Goal: Transaction & Acquisition: Obtain resource

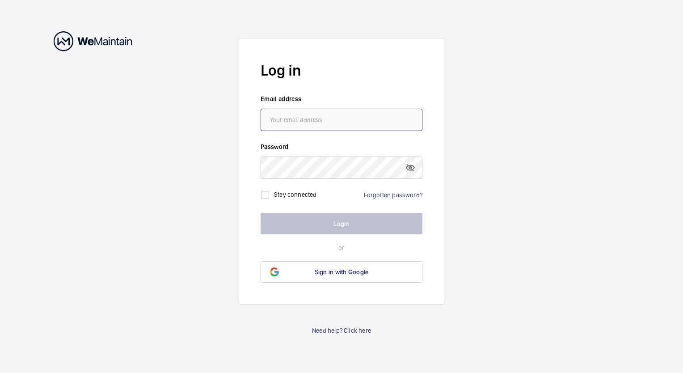
click at [296, 121] on input "email" at bounding box center [342, 120] width 162 height 22
type input "[PERSON_NAME][EMAIL_ADDRESS][PERSON_NAME][DOMAIN_NAME]"
click at [390, 196] on link "Forgotten password?" at bounding box center [393, 194] width 59 height 7
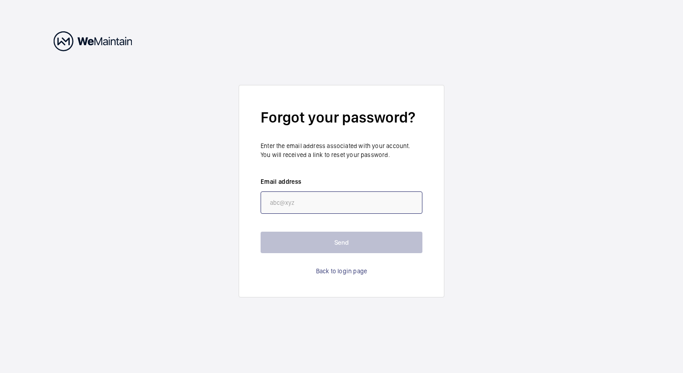
click at [304, 203] on input "email" at bounding box center [342, 202] width 162 height 22
type input "[PERSON_NAME][EMAIL_ADDRESS][PERSON_NAME][DOMAIN_NAME]"
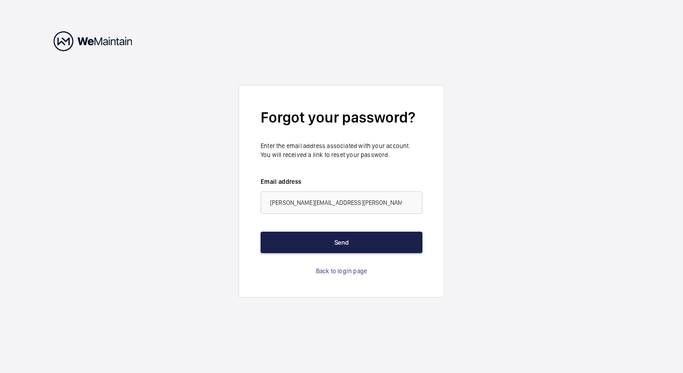
click at [333, 245] on button "Send" at bounding box center [342, 242] width 162 height 21
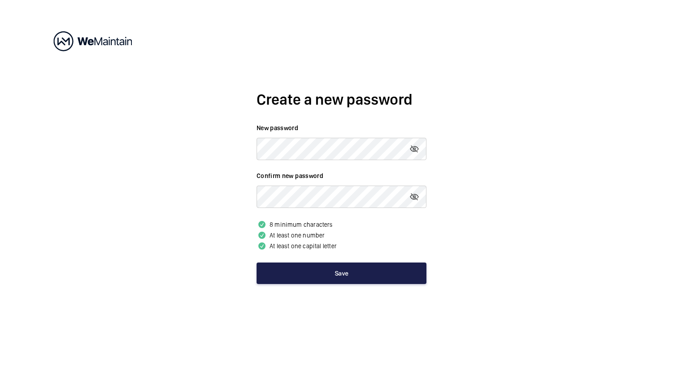
click at [354, 275] on button "Save" at bounding box center [342, 272] width 170 height 21
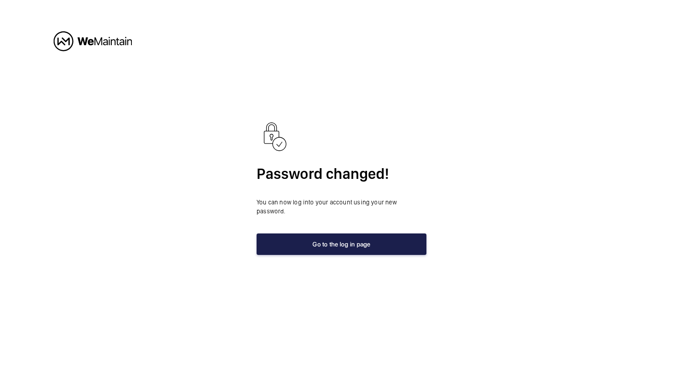
click at [398, 234] on button "Go to the log in page" at bounding box center [342, 243] width 170 height 21
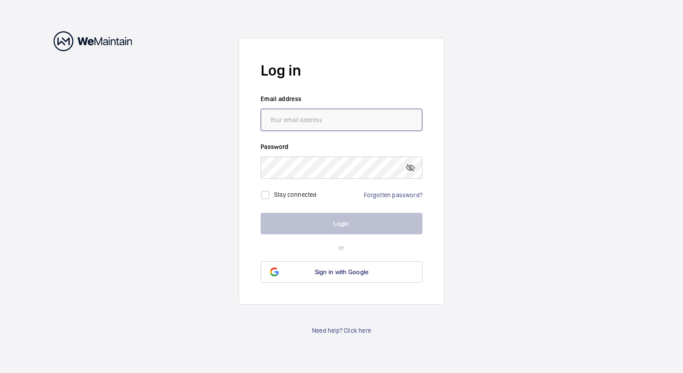
click at [334, 119] on input "email" at bounding box center [342, 120] width 162 height 22
type input "[PERSON_NAME][EMAIL_ADDRESS][PERSON_NAME][DOMAIN_NAME]"
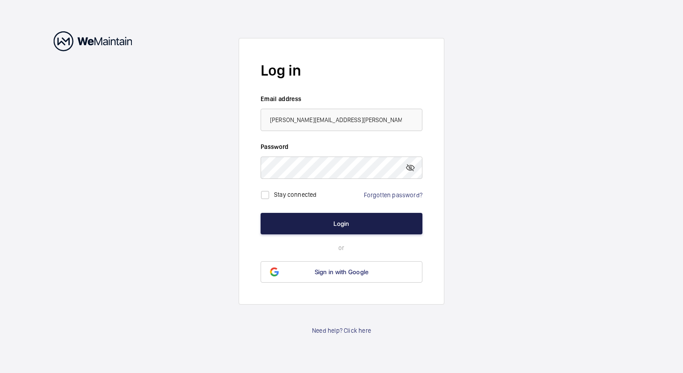
click at [347, 222] on button "Login" at bounding box center [342, 223] width 162 height 21
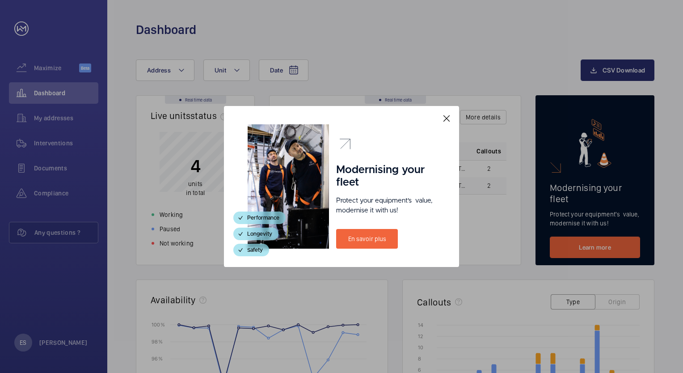
click at [449, 117] on mat-icon at bounding box center [446, 118] width 11 height 11
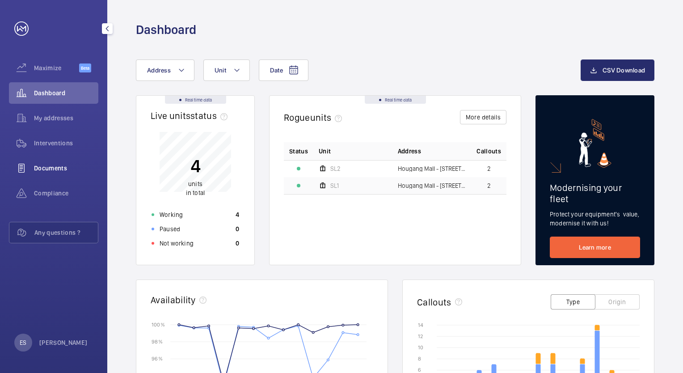
click at [28, 167] on wm-front-icon-button at bounding box center [21, 167] width 25 height 21
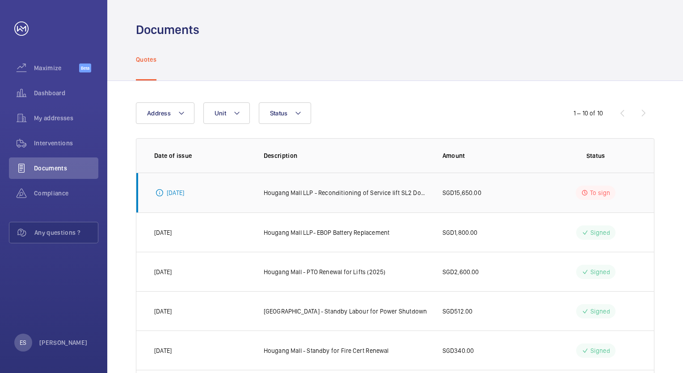
click at [174, 194] on p "[DATE]" at bounding box center [175, 192] width 17 height 9
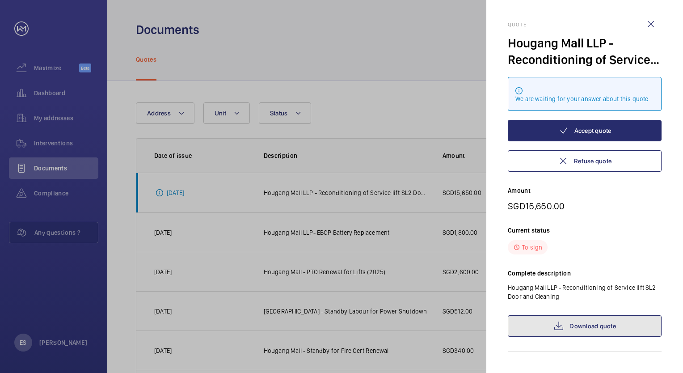
click at [573, 323] on link "Download quote" at bounding box center [585, 325] width 154 height 21
